Goal: Transaction & Acquisition: Purchase product/service

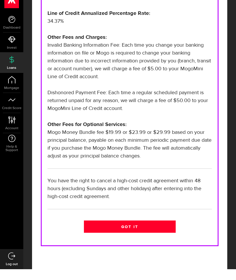
scroll to position [198, 0]
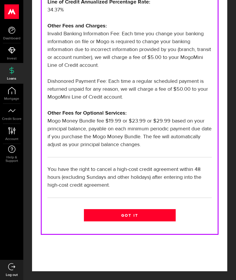
click at [167, 213] on link "Got it" at bounding box center [130, 215] width 92 height 12
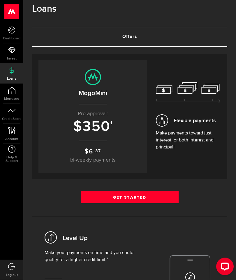
scroll to position [5, 0]
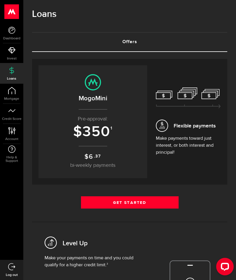
click at [172, 201] on link "Get Started" at bounding box center [130, 202] width 98 height 12
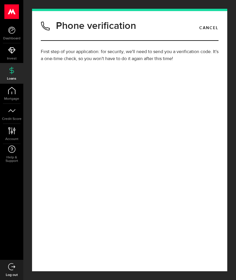
type input "(204) 281-2432"
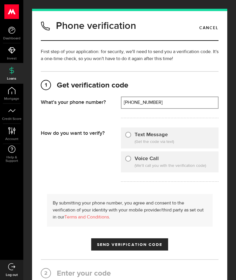
click at [126, 137] on div "Text Message" at bounding box center [147, 135] width 43 height 8
click at [127, 135] on input "Text Message" at bounding box center [129, 134] width 6 height 6
radio input "true"
click at [108, 243] on span "Send Verification Code" at bounding box center [130, 245] width 66 height 4
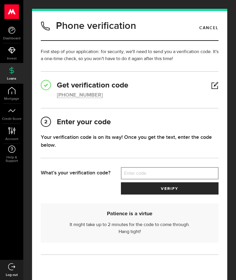
click at [152, 175] on label "Enter code" at bounding box center [170, 174] width 98 height 12
click at [152, 175] on input "Enter code" at bounding box center [170, 173] width 98 height 12
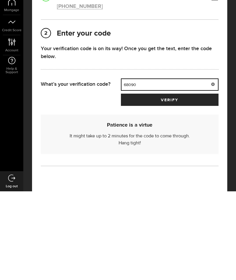
type input "68090"
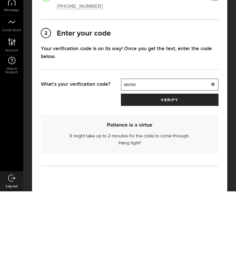
click at [135, 182] on button "verify" at bounding box center [170, 188] width 98 height 12
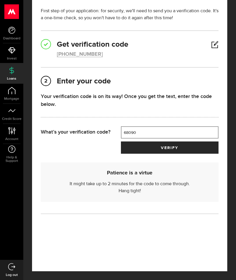
scroll to position [23, 0]
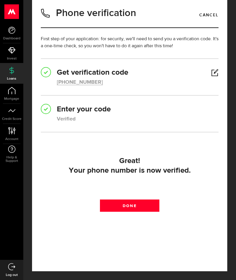
click at [121, 188] on div "Great! Your phone number is now verified. Done Done" at bounding box center [130, 183] width 178 height 61
click at [118, 200] on link "Done" at bounding box center [129, 206] width 59 height 12
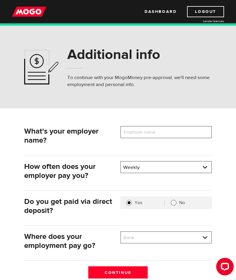
click at [176, 123] on div "What's your employer name? Employer name Please enter your employer's name How …" at bounding box center [118, 197] width 236 height 176
click at [163, 132] on label "Employer name" at bounding box center [144, 132] width 47 height 12
click at [163, 132] on input "Employer name" at bounding box center [167, 132] width 92 height 12
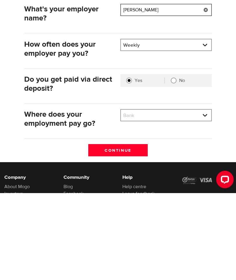
type input "Berger"
click at [199, 197] on select "Bank BMO / Bank of Montreal CIBC / Canadian Imperial Bank of Commerce CWB / Can…" at bounding box center [166, 203] width 90 height 12
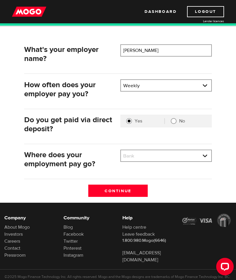
select select "436"
click at [107, 191] on input "Continue" at bounding box center [118, 191] width 60 height 12
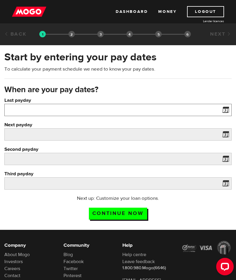
click at [27, 111] on input "Last payday" at bounding box center [118, 110] width 228 height 12
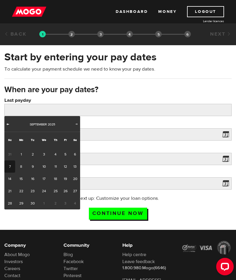
click at [10, 124] on link "Prev" at bounding box center [8, 125] width 6 height 6
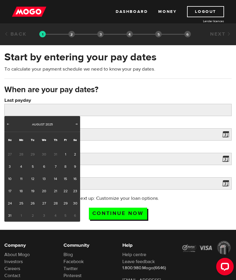
click at [75, 124] on span "Next" at bounding box center [76, 124] width 5 height 5
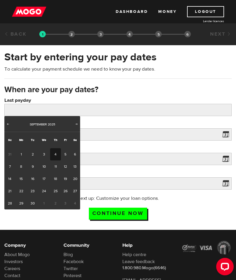
click at [56, 151] on link "4" at bounding box center [55, 154] width 11 height 12
type input "2025/09/04"
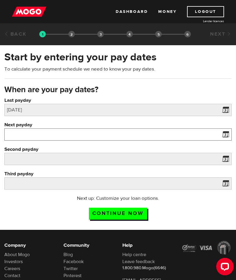
click at [19, 138] on input "Next payday" at bounding box center [118, 134] width 228 height 12
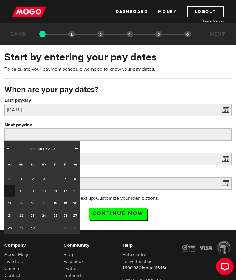
click at [56, 190] on link "11" at bounding box center [55, 191] width 11 height 12
type input "2025/09/11"
type input "2025/9/18"
type input "2025/9/25"
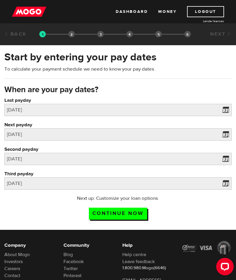
click at [100, 215] on input "Continue now" at bounding box center [118, 214] width 58 height 12
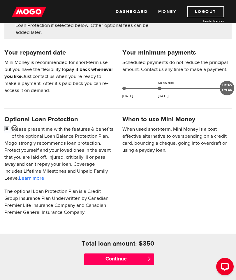
scroll to position [110, 0]
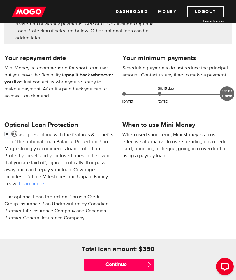
click at [3, 137] on div "Optional Loan Protection Please present me with the features & benefits of the …" at bounding box center [59, 174] width 118 height 108
click at [6, 133] on input "checkbox" at bounding box center [7, 134] width 7 height 7
click at [8, 134] on input "checkbox" at bounding box center [7, 134] width 7 height 7
checkbox input "true"
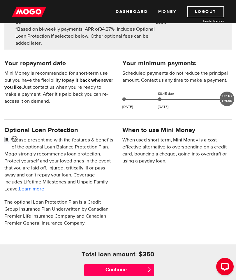
scroll to position [100, 0]
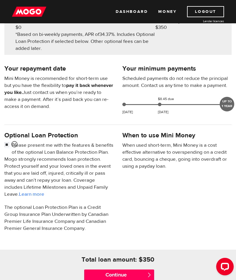
click at [98, 275] on input "Continue" at bounding box center [119, 276] width 70 height 12
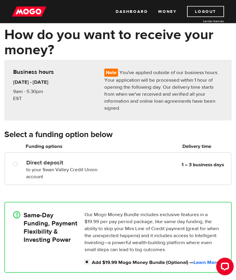
click at [13, 166] on input "Direct deposit" at bounding box center [16, 165] width 7 height 7
radio input "true"
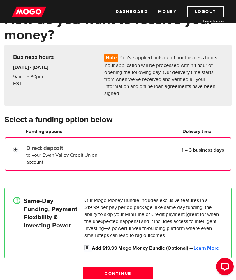
scroll to position [41, 0]
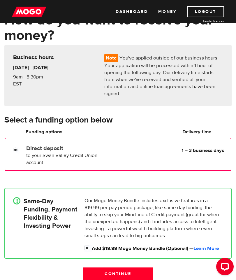
click at [97, 275] on input "Continue" at bounding box center [118, 274] width 70 height 12
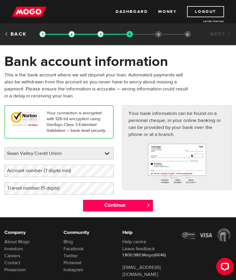
click at [20, 177] on label "Account number (7 digits min)" at bounding box center [43, 171] width 79 height 12
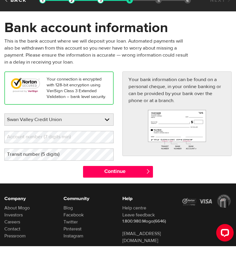
click at [25, 182] on label "Transit number (5 digits)" at bounding box center [37, 188] width 67 height 12
click at [21, 182] on label "Transit number (5 digits)" at bounding box center [37, 188] width 67 height 12
click at [115, 200] on input "Continue" at bounding box center [118, 206] width 70 height 12
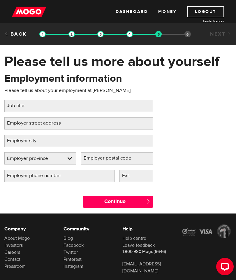
click at [24, 108] on label "Job title" at bounding box center [20, 106] width 32 height 12
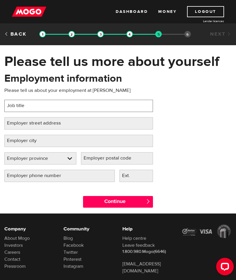
click at [24, 108] on input "Job title" at bounding box center [78, 106] width 149 height 12
type input "Filed Attendant"
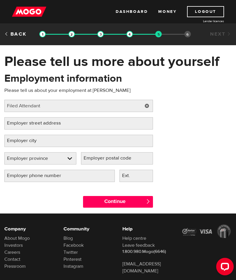
click at [17, 120] on label "Employer street address" at bounding box center [38, 123] width 69 height 12
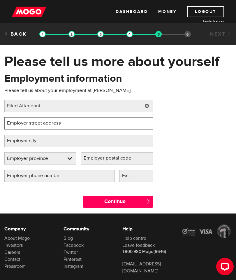
click at [17, 120] on input "Employer street address" at bounding box center [78, 123] width 149 height 12
type input "[STREET_ADDRESS]"
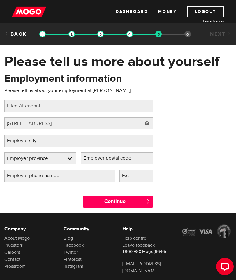
click at [19, 140] on label "Employer city" at bounding box center [26, 141] width 44 height 12
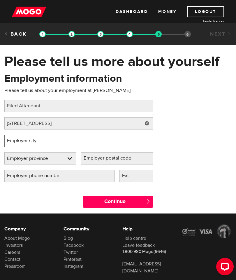
click at [19, 140] on input "Employer city" at bounding box center [78, 141] width 149 height 12
type input "Sunnyside"
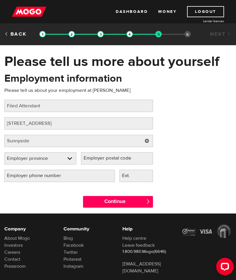
click at [22, 160] on select "Employer province Alberta British Columbia Ontario Manitoba New Brunswick Newfo…" at bounding box center [41, 159] width 72 height 12
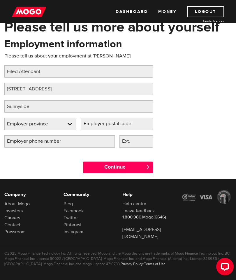
select select "MB"
click at [102, 123] on label "Employer postal code" at bounding box center [112, 124] width 62 height 12
click at [102, 123] on input "Employer postal code" at bounding box center [117, 124] width 72 height 12
type input "R5R 0C3"
click at [20, 147] on label "Employer phone number" at bounding box center [38, 141] width 69 height 12
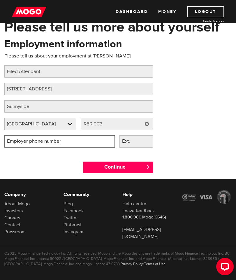
click at [20, 147] on input "Employer phone number" at bounding box center [59, 141] width 111 height 12
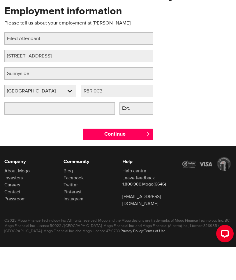
click at [95, 162] on input "Continue" at bounding box center [118, 168] width 70 height 12
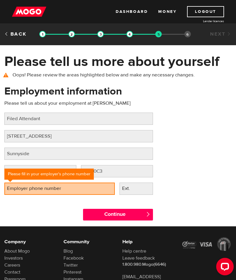
click at [19, 187] on label "Employer phone number" at bounding box center [38, 189] width 69 height 12
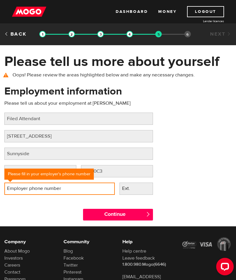
click at [19, 187] on input "Employer phone number" at bounding box center [59, 189] width 111 height 12
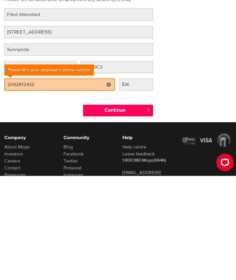
click at [101, 209] on input "Continue" at bounding box center [118, 215] width 70 height 12
type input "[PHONE_NUMBER]"
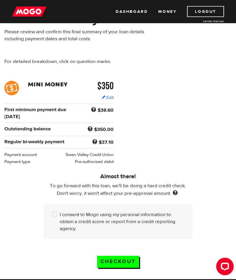
scroll to position [43, 0]
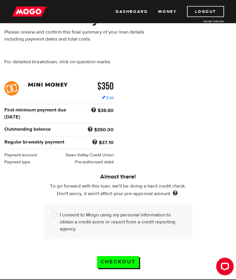
click at [55, 219] on input "I consent to Mogo using my personal information to obtain a credit score or rep…" at bounding box center [56, 215] width 7 height 7
checkbox input "true"
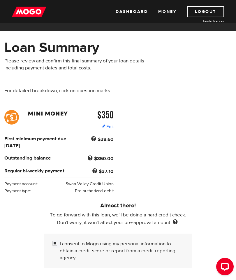
scroll to position [25, 0]
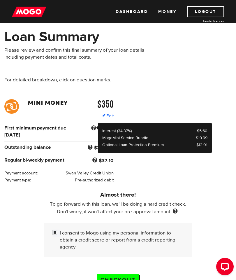
click at [90, 127] on span at bounding box center [94, 129] width 8 height 8
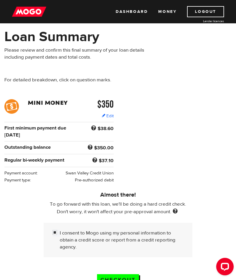
click at [97, 125] on span at bounding box center [94, 129] width 8 height 8
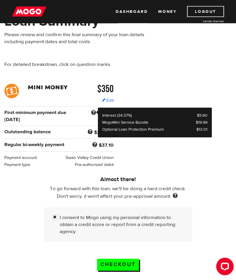
scroll to position [40, 0]
click at [108, 271] on input "Checkout" at bounding box center [118, 265] width 42 height 12
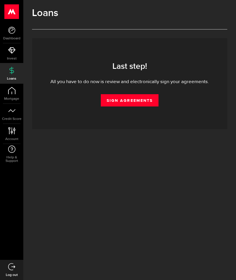
click at [110, 101] on link "Sign Agreements" at bounding box center [130, 100] width 58 height 12
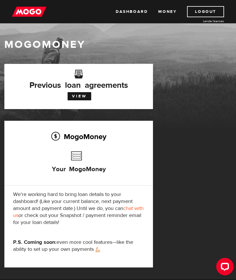
click at [129, 12] on link "Dashboard" at bounding box center [132, 11] width 32 height 11
click at [23, 16] on img at bounding box center [29, 11] width 34 height 11
